Goal: Task Accomplishment & Management: Use online tool/utility

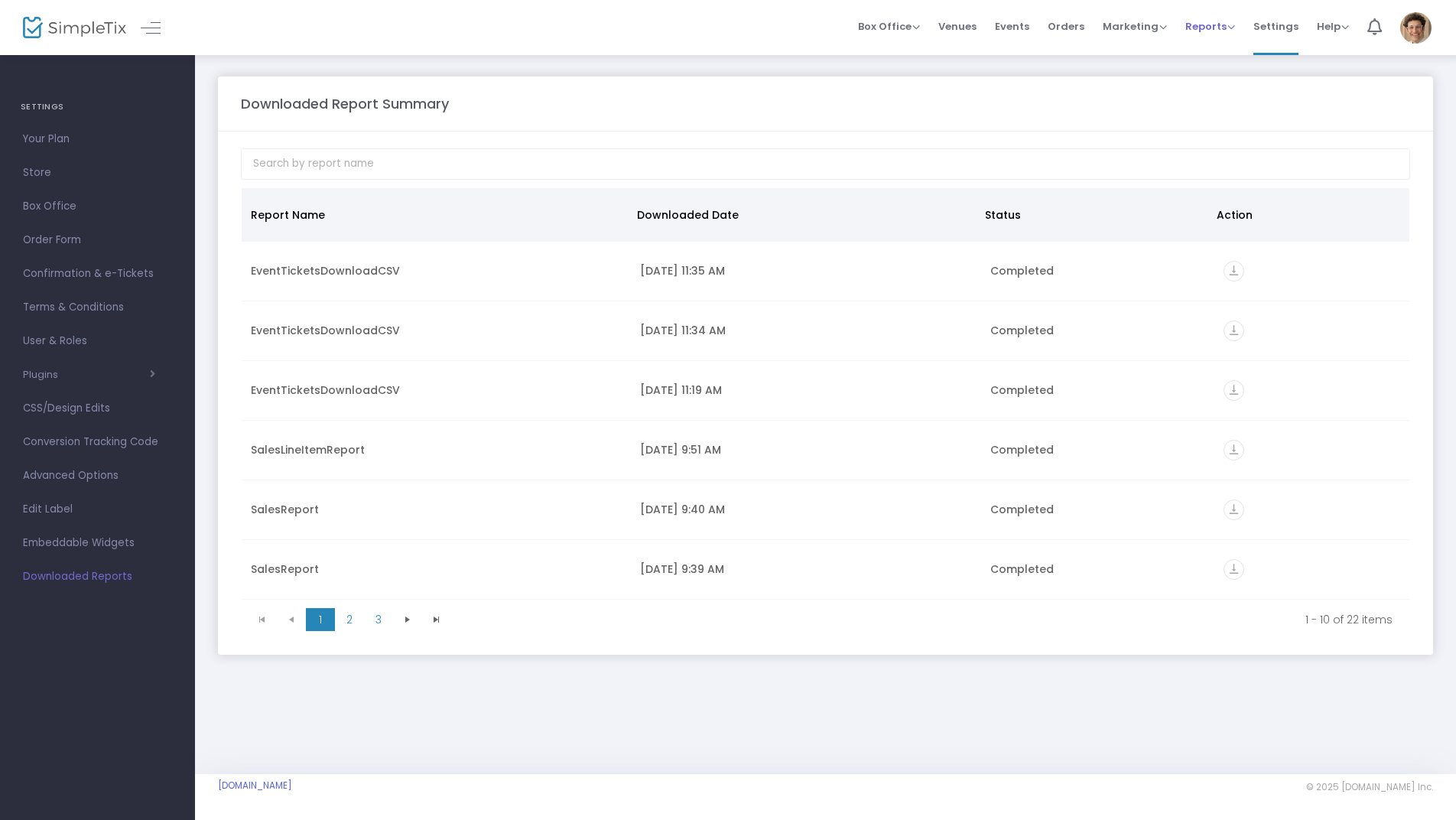
click at [1218, 27] on span "Reports" at bounding box center [1210, 27] width 50 height 14
click at [1214, 52] on li "Analytics" at bounding box center [1235, 52] width 99 height 30
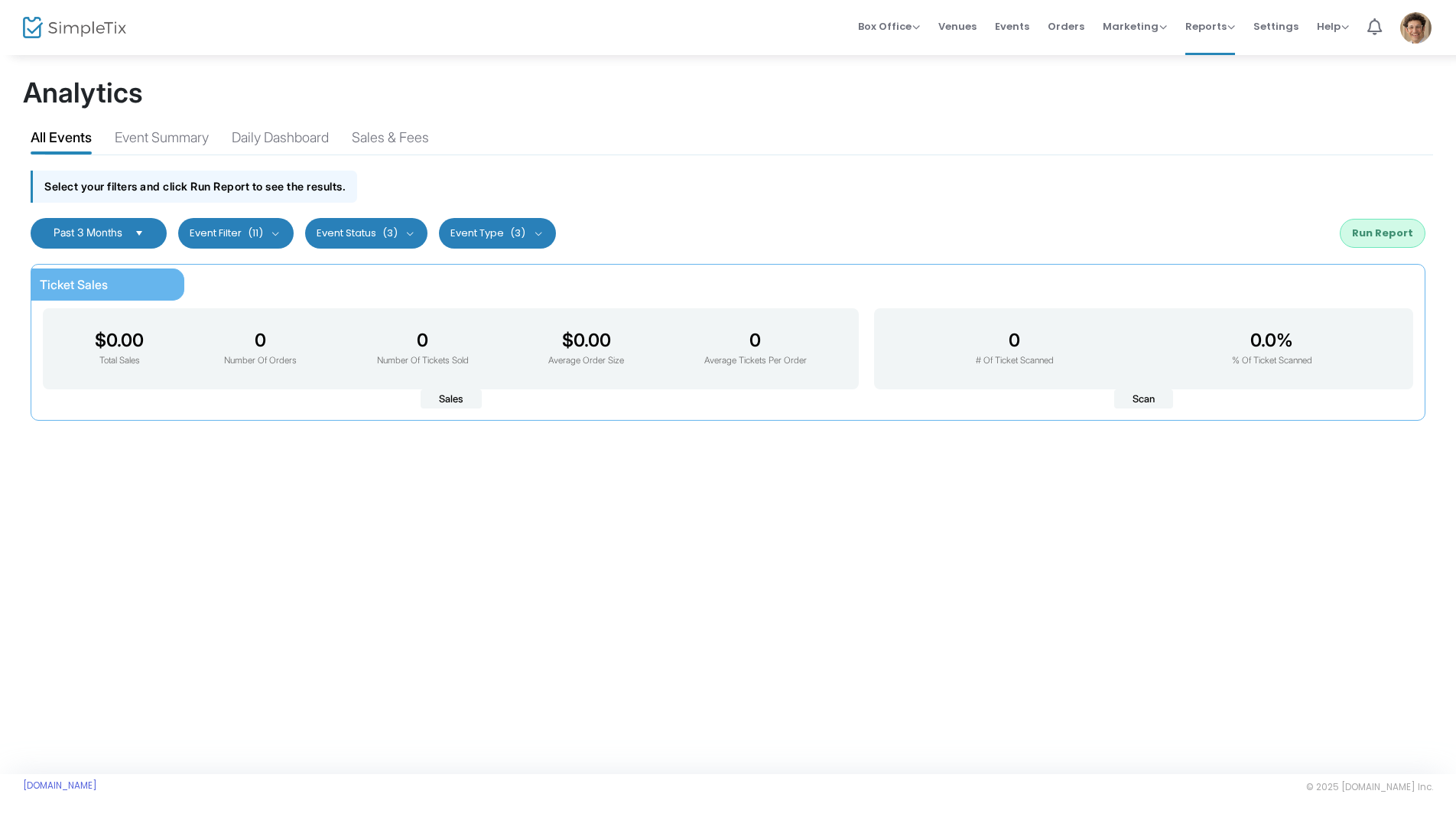
click at [273, 237] on button "Event Filter (11)" at bounding box center [235, 234] width 115 height 31
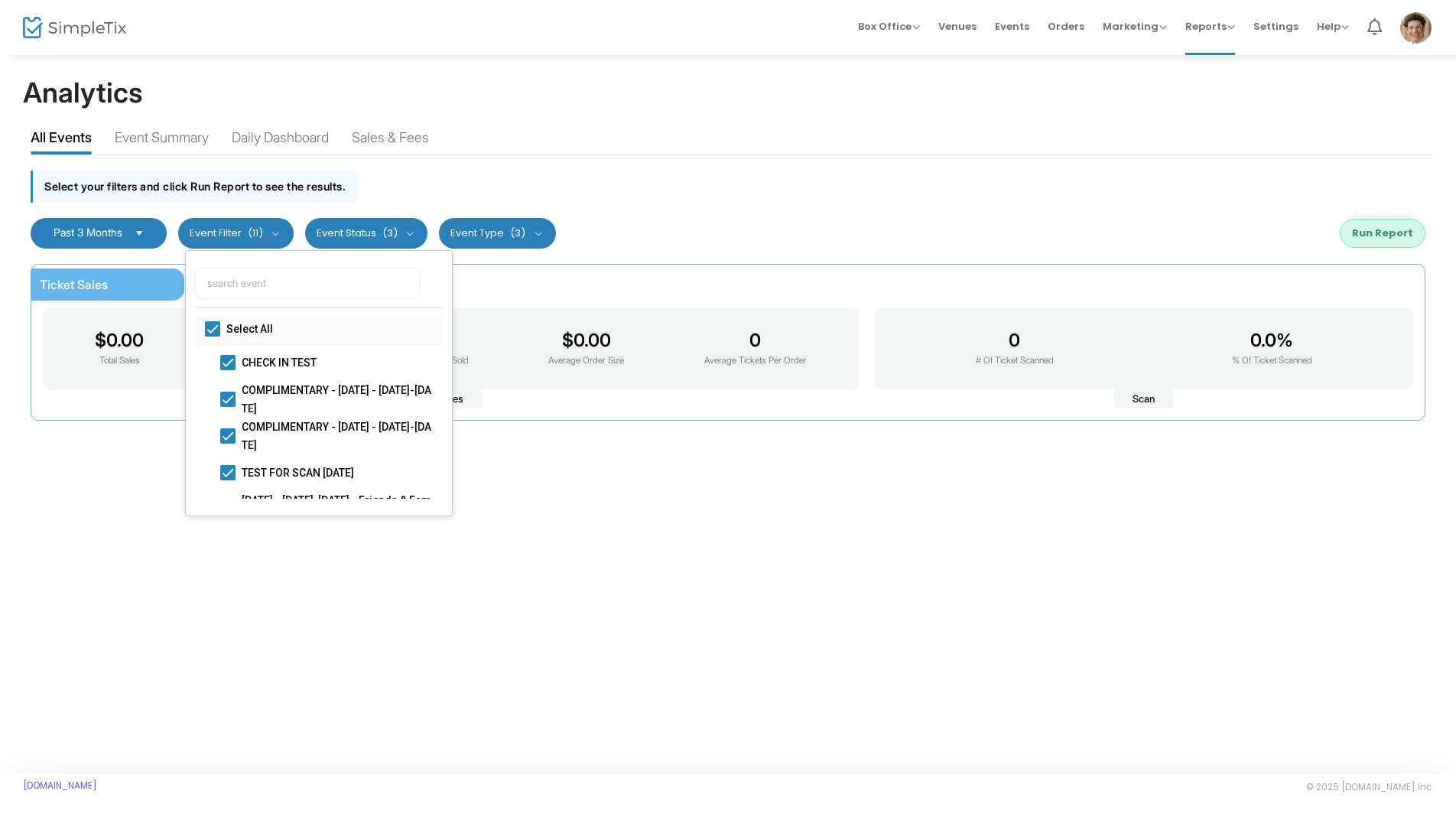
click at [215, 329] on span at bounding box center [213, 329] width 15 height 15
click at [213, 337] on input "Select All" at bounding box center [212, 337] width 1 height 1
checkbox input "false"
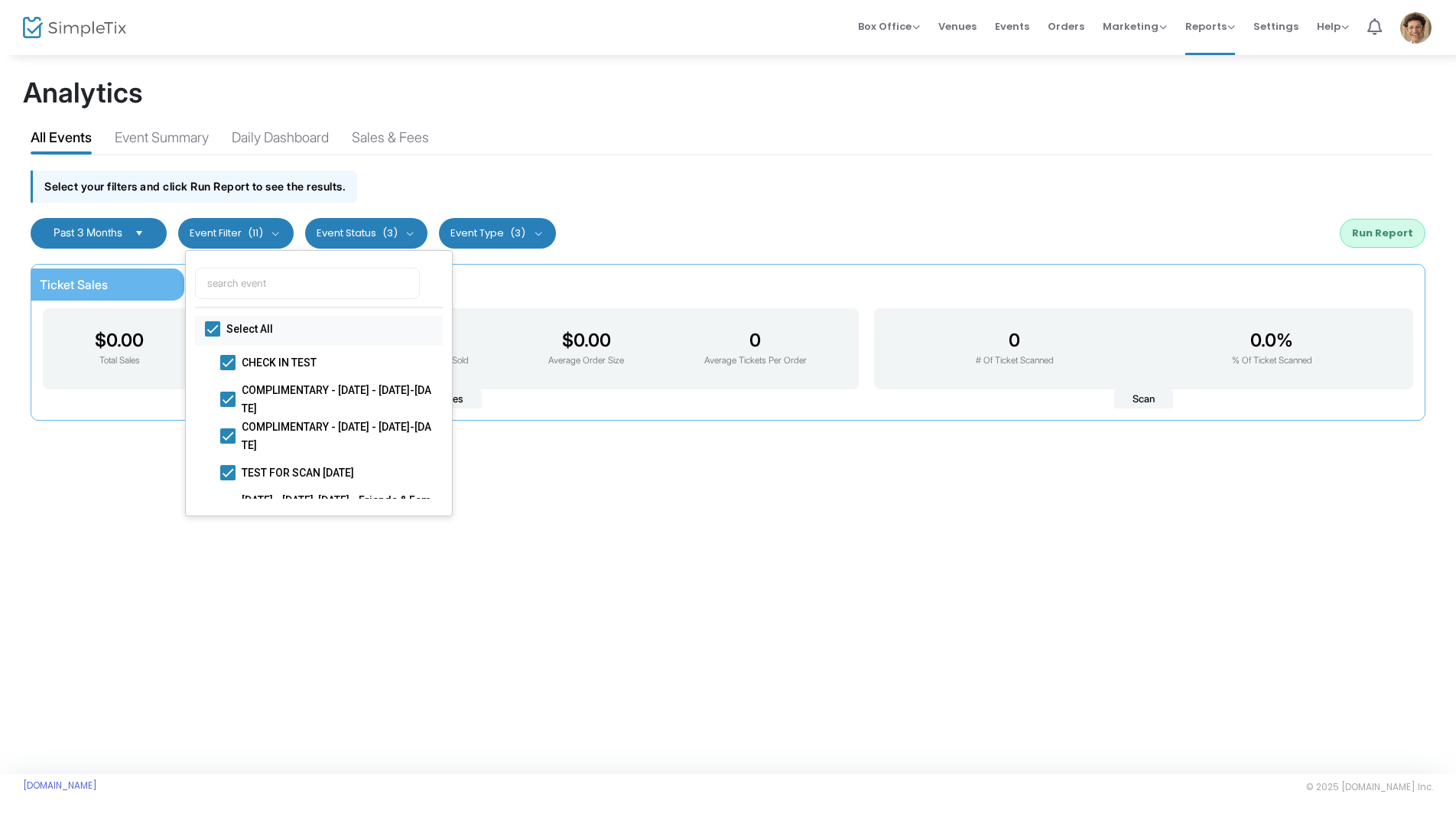
checkbox input "false"
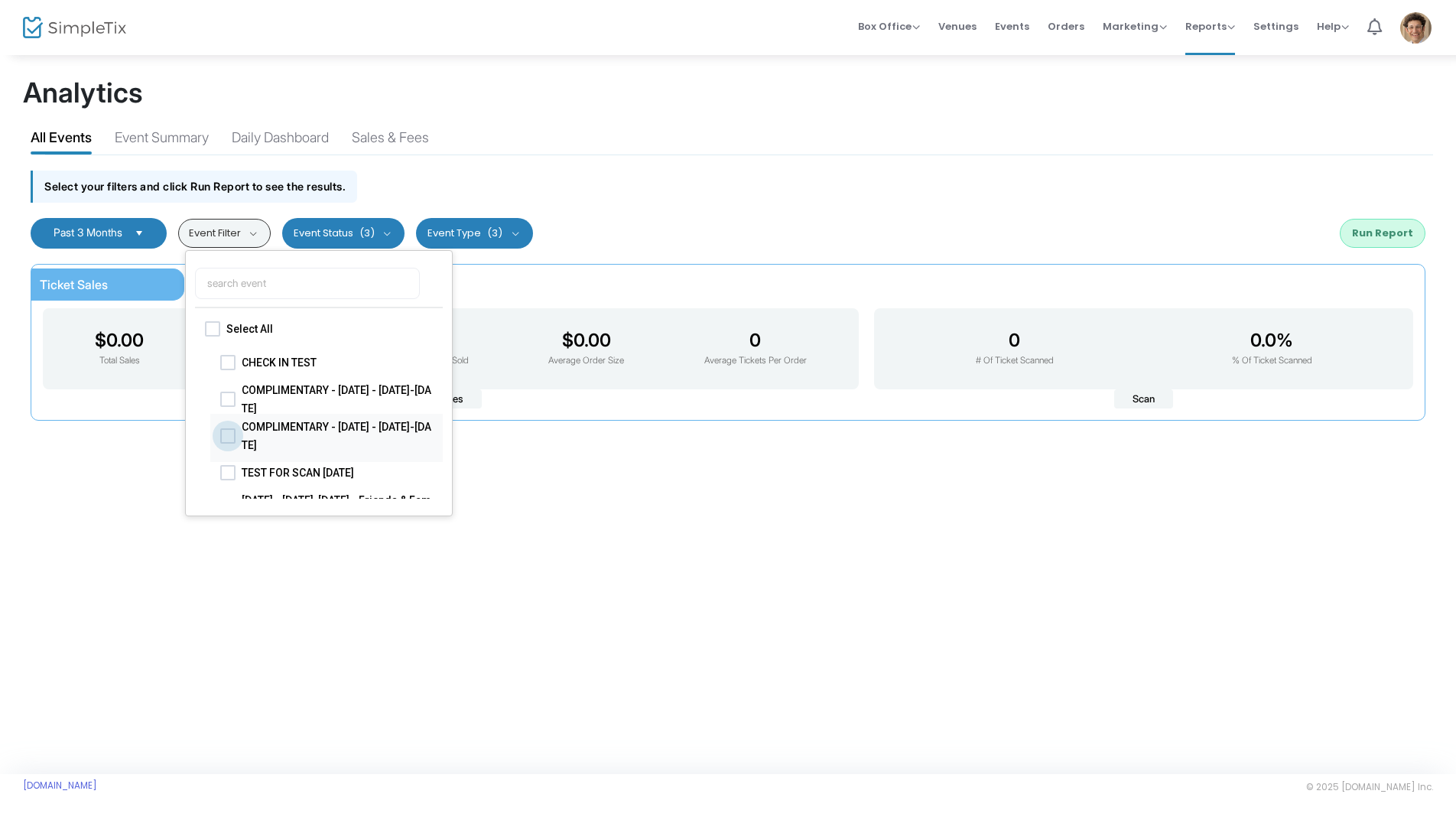
click at [225, 437] on span at bounding box center [228, 435] width 15 height 15
click at [227, 443] on input "COMPLIMENTARY - [DATE] - [DATE]-[DATE]" at bounding box center [227, 443] width 1 height 1
checkbox input "true"
click at [1373, 232] on button "Run Report" at bounding box center [1383, 234] width 85 height 29
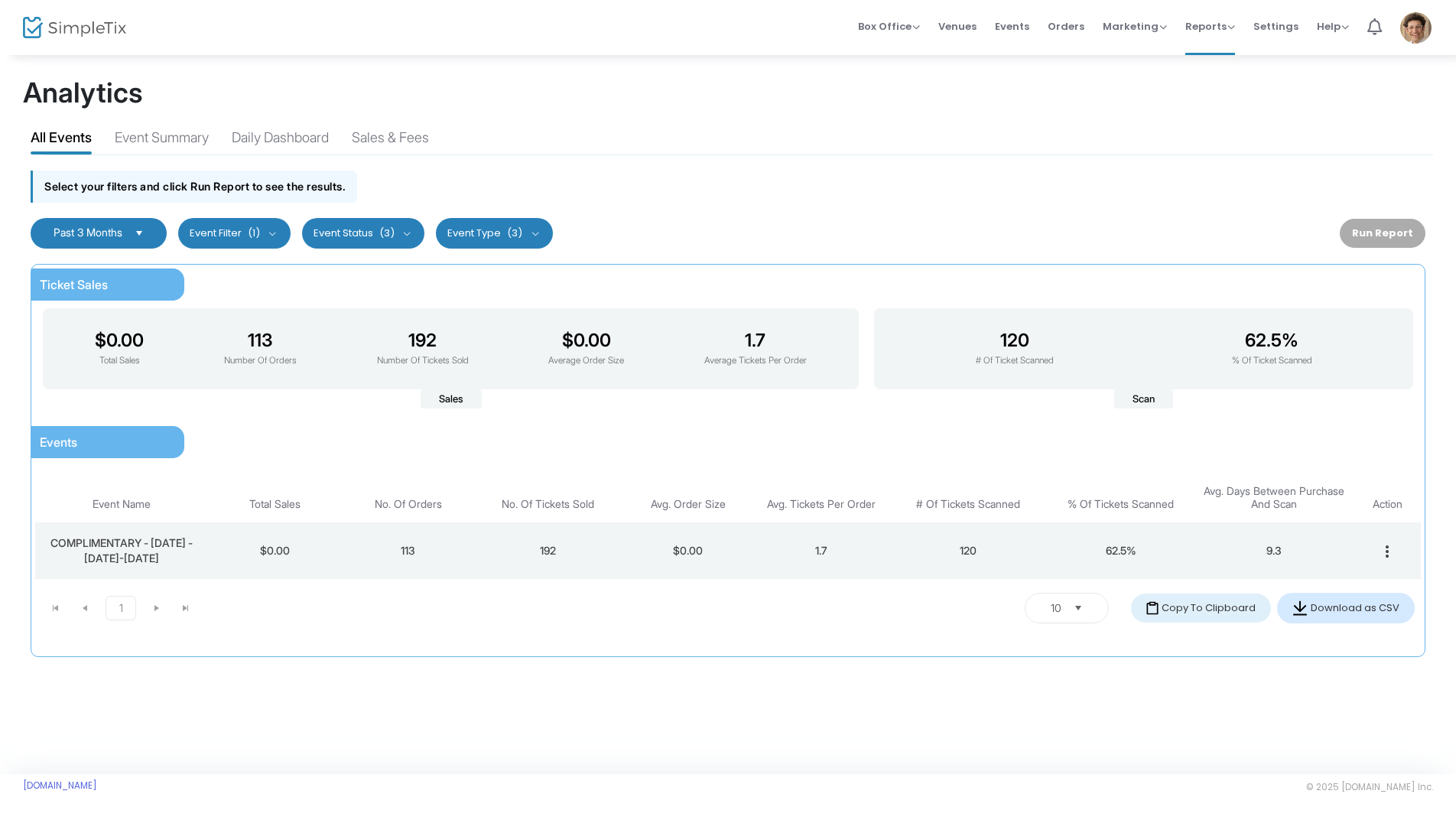
click at [1345, 610] on button "Download as CSV" at bounding box center [1346, 608] width 138 height 31
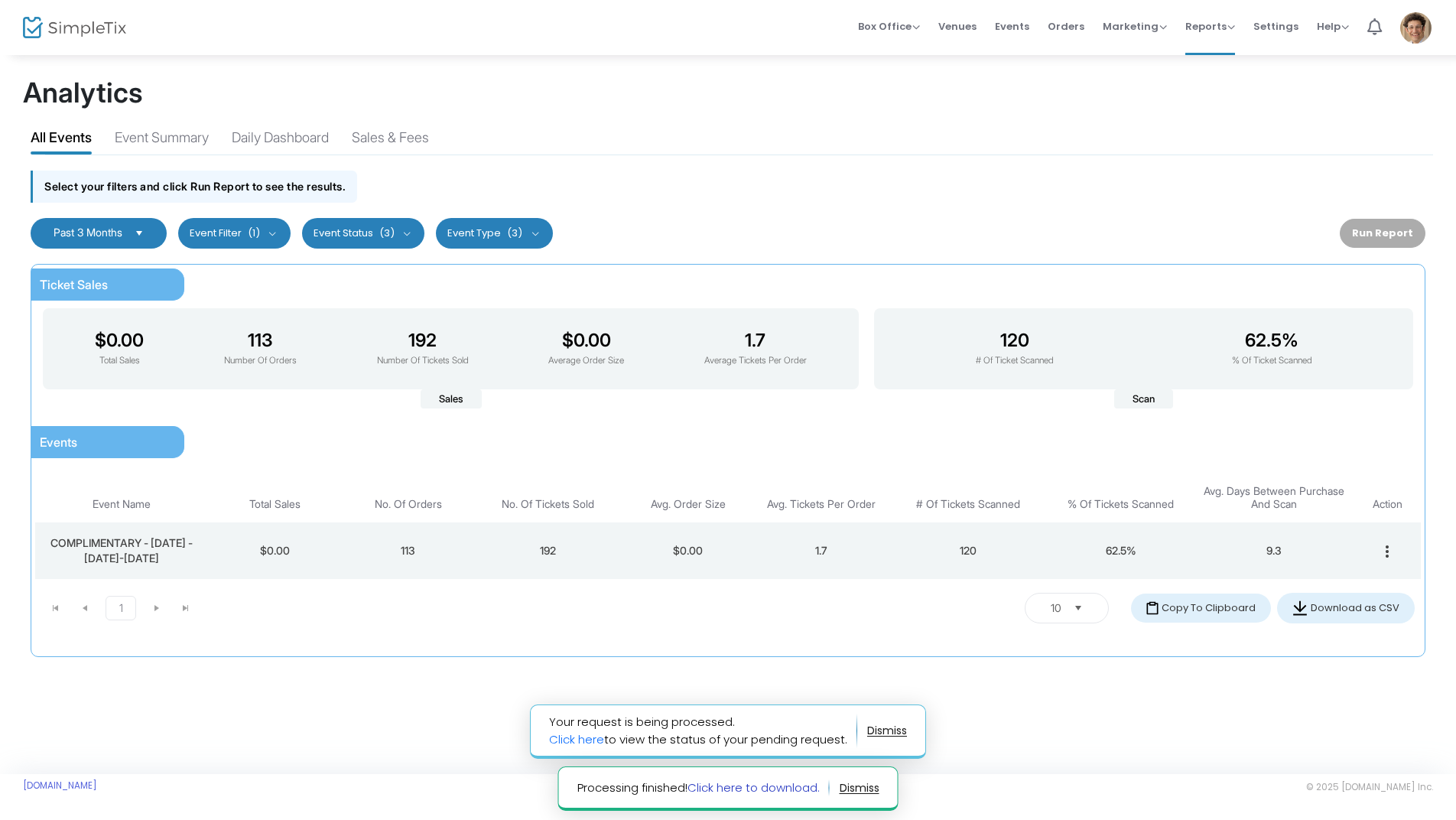
click at [754, 787] on link "Click here to download." at bounding box center [754, 788] width 132 height 16
